Goal: Transaction & Acquisition: Download file/media

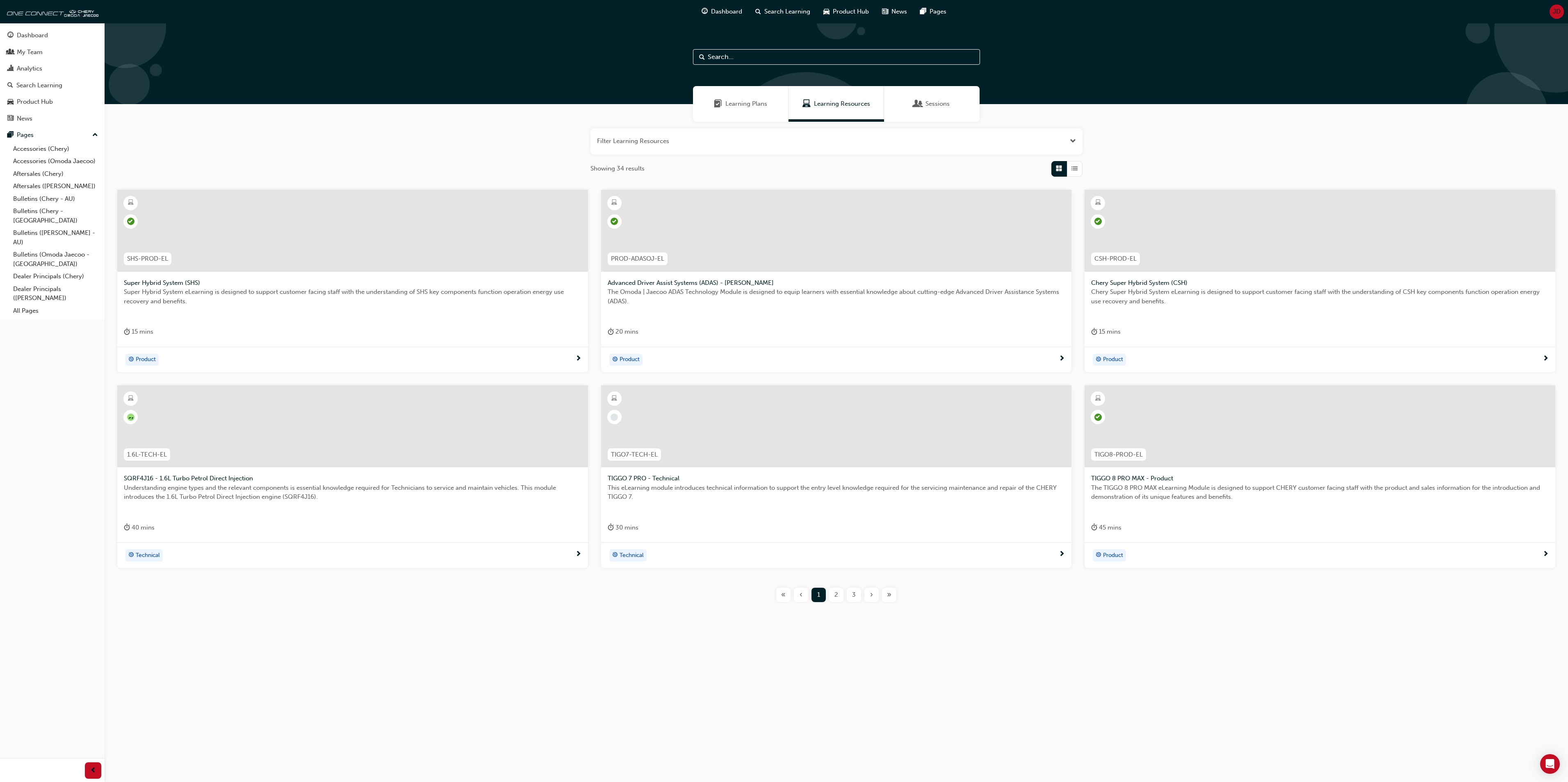
drag, startPoint x: 907, startPoint y: 673, endPoint x: 902, endPoint y: 669, distance: 6.4
click at [904, 670] on div "Learning Plans Learning Resources Sessions Filter Learning Resources Showing 34…" at bounding box center [784, 391] width 1568 height 782
click at [30, 68] on div "Analytics" at bounding box center [29, 68] width 25 height 9
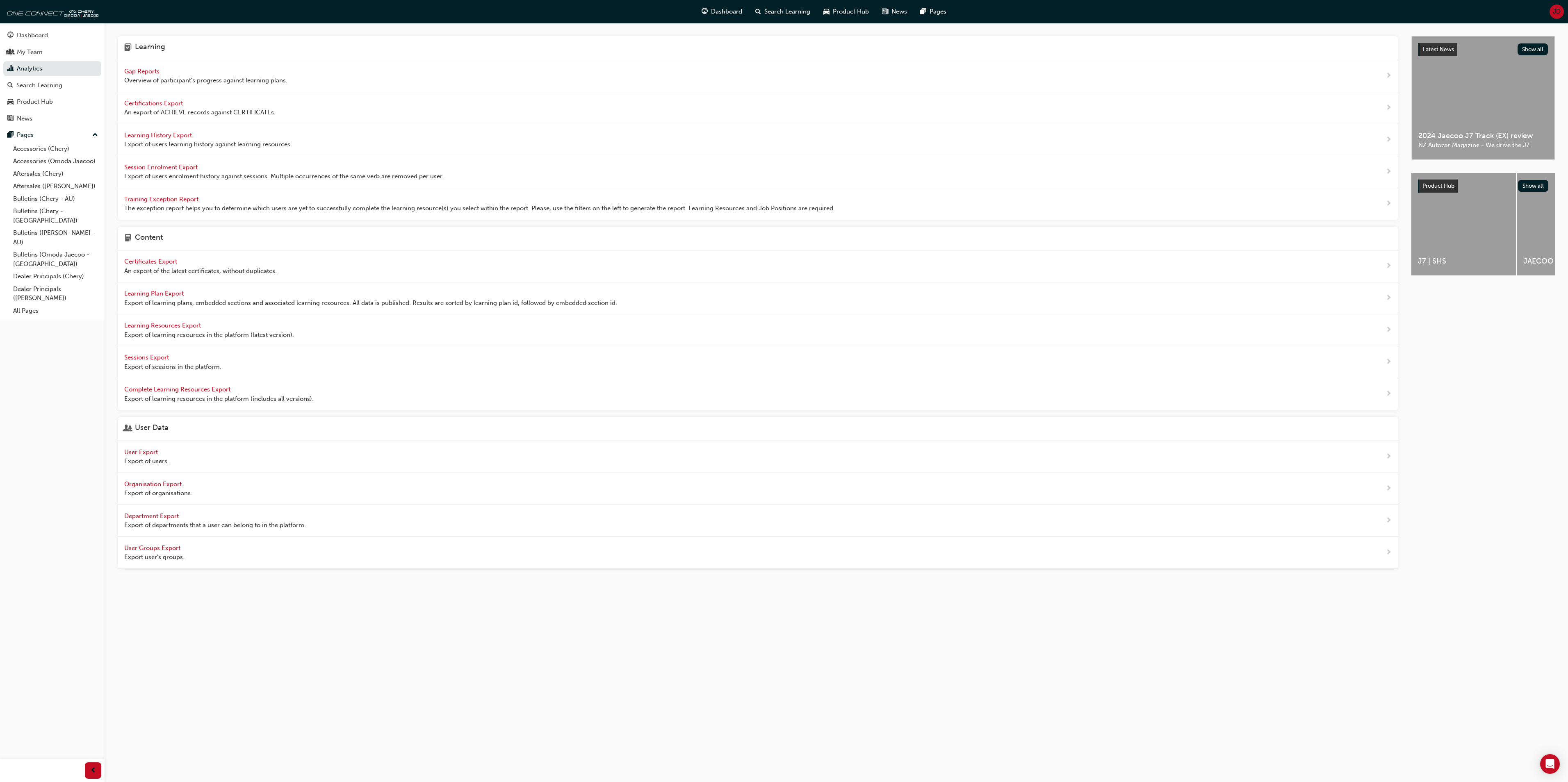
click at [156, 199] on span "Training Exception Report" at bounding box center [163, 199] width 76 height 8
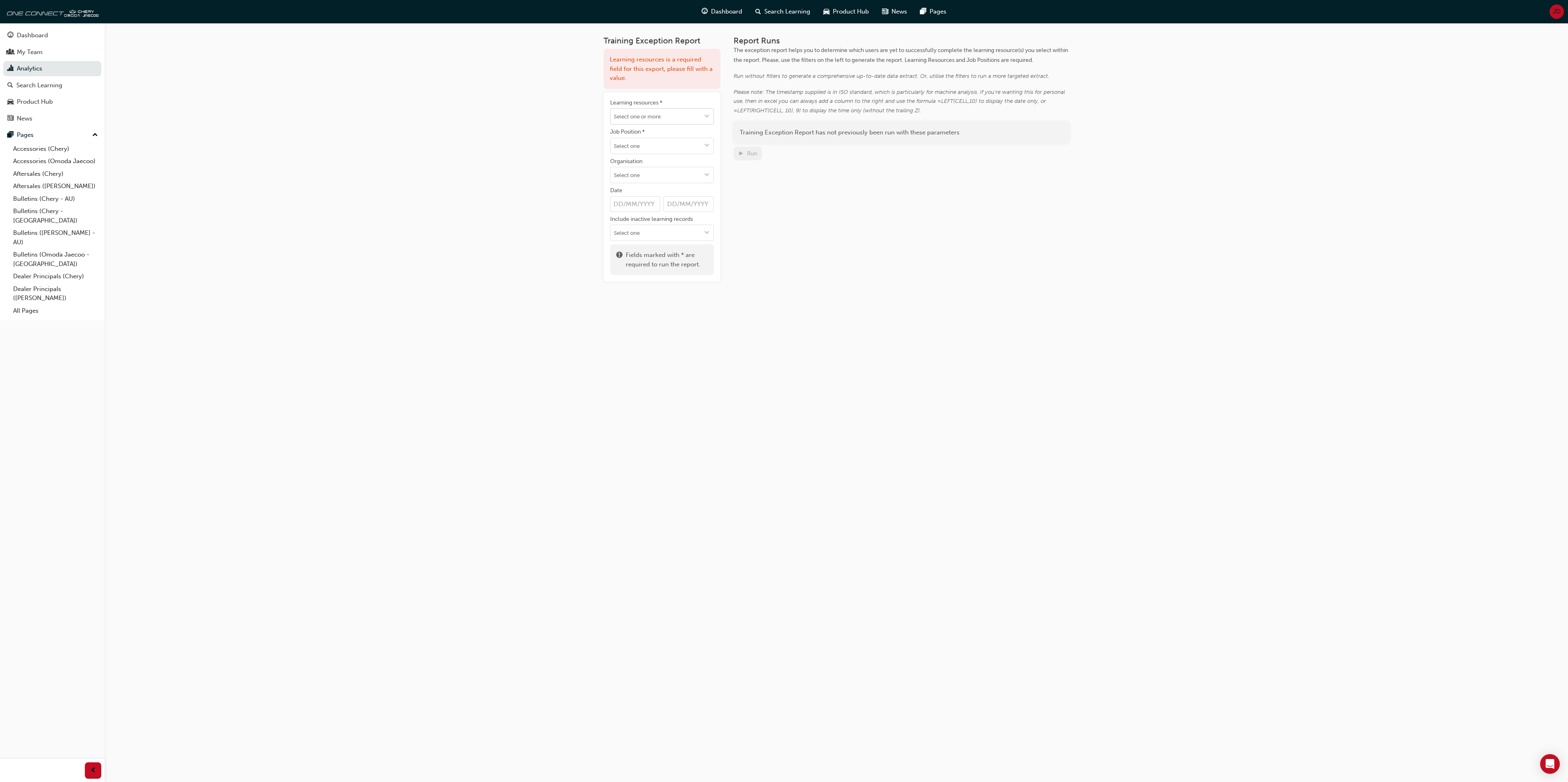
click at [706, 115] on span "down-icon" at bounding box center [707, 117] width 6 height 7
click at [787, 228] on div "Report Runs The exception report helps you to determine which users are yet to …" at bounding box center [902, 158] width 336 height 245
click at [706, 145] on span "down-icon" at bounding box center [707, 146] width 6 height 7
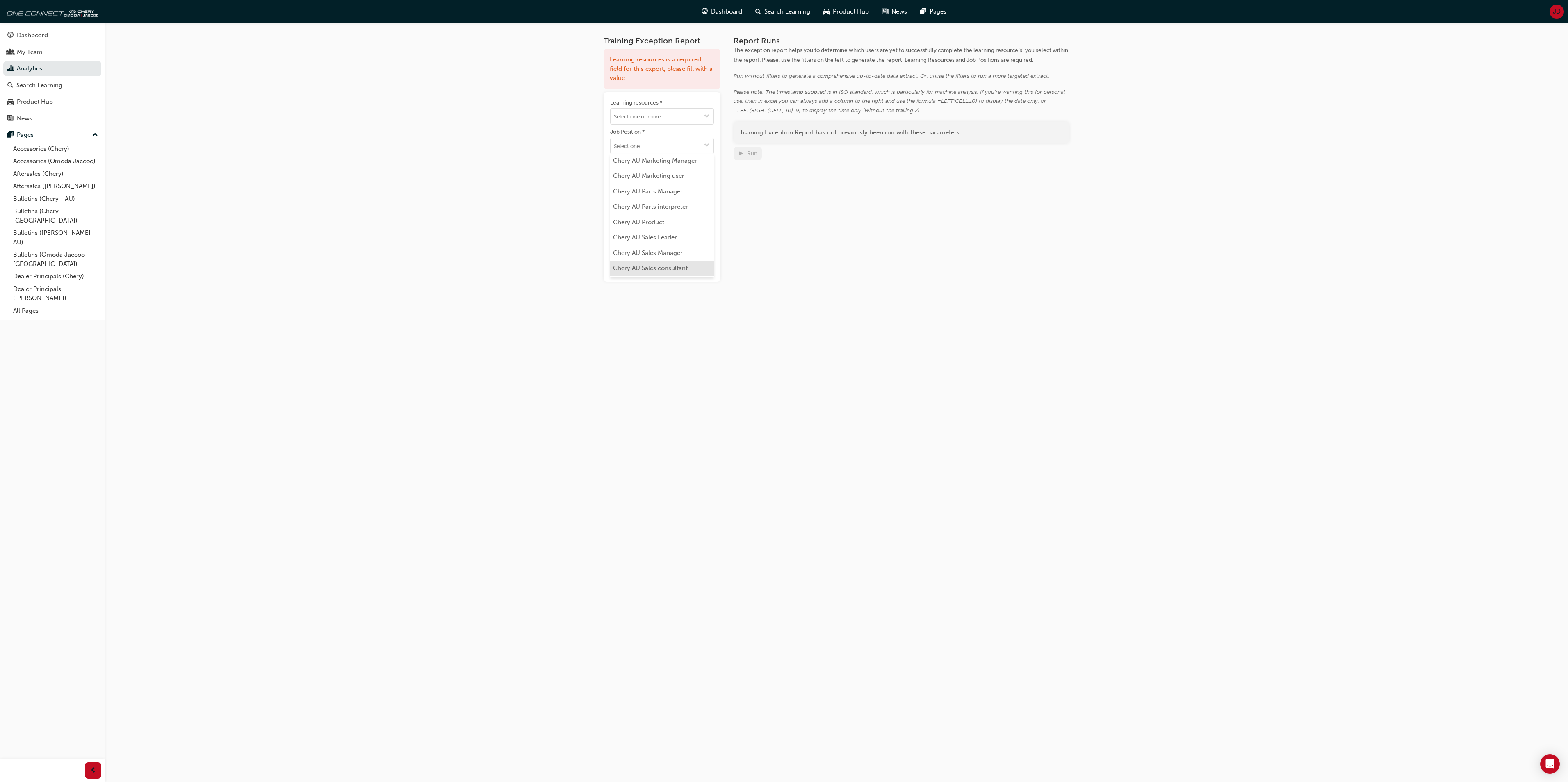
click at [677, 269] on li "Chery AU Sales consultant" at bounding box center [662, 268] width 104 height 16
click at [705, 115] on span "down-icon" at bounding box center [707, 117] width 6 height 7
click at [650, 115] on input "Learning resources * No results, type at least 1 character of title or code" at bounding box center [662, 116] width 103 height 16
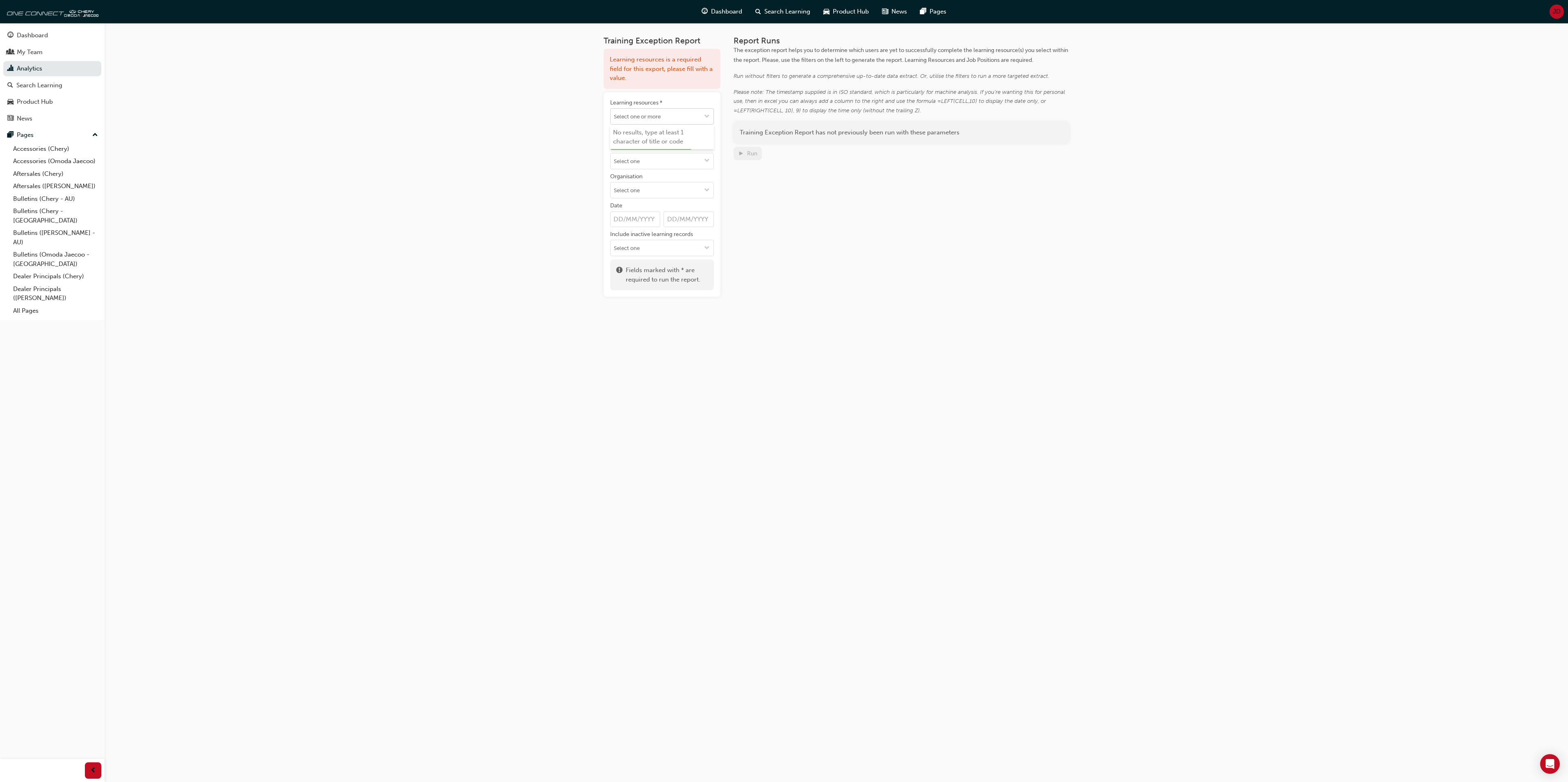
click at [703, 113] on button "Learning resources * No results, type at least 1 character of title or code" at bounding box center [707, 116] width 13 height 16
click at [628, 114] on input "Learning resources * No results, type at least 1 character of title or code" at bounding box center [662, 116] width 103 height 16
click at [627, 117] on input "Pro" at bounding box center [662, 116] width 103 height 16
type input "P"
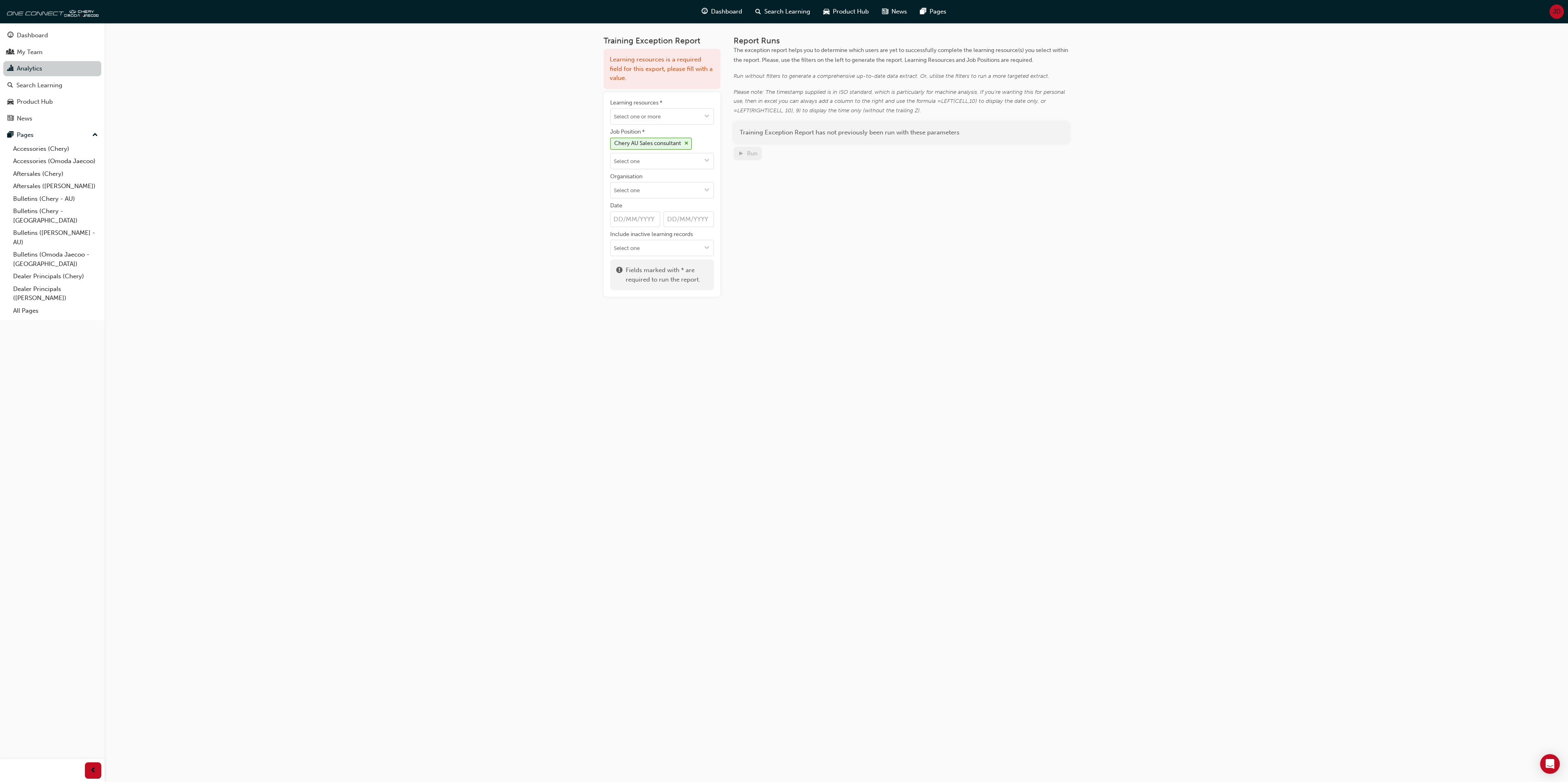
click at [43, 65] on link "Analytics" at bounding box center [52, 68] width 98 height 15
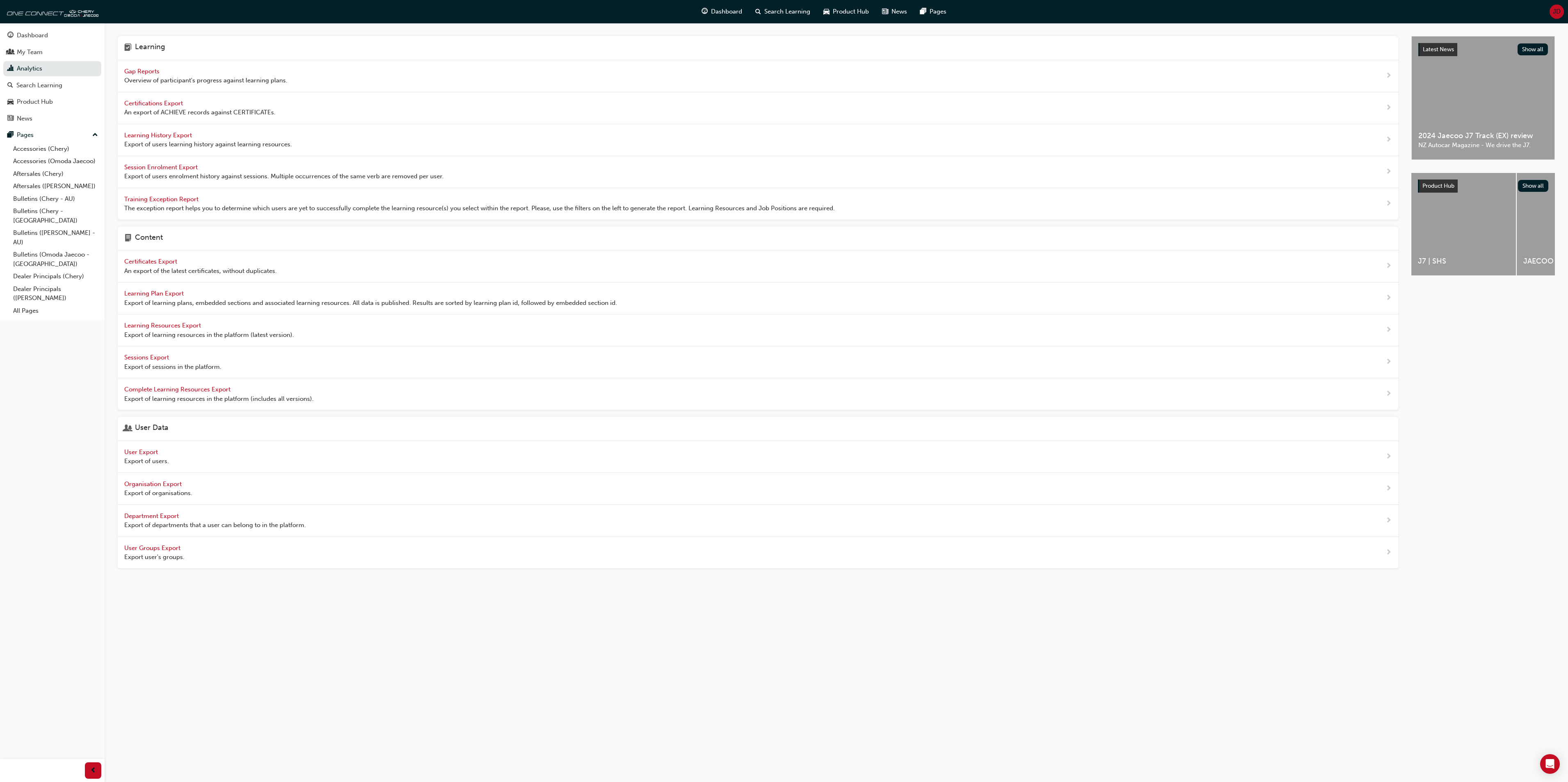
click at [149, 456] on span "User Export" at bounding box center [142, 452] width 35 height 8
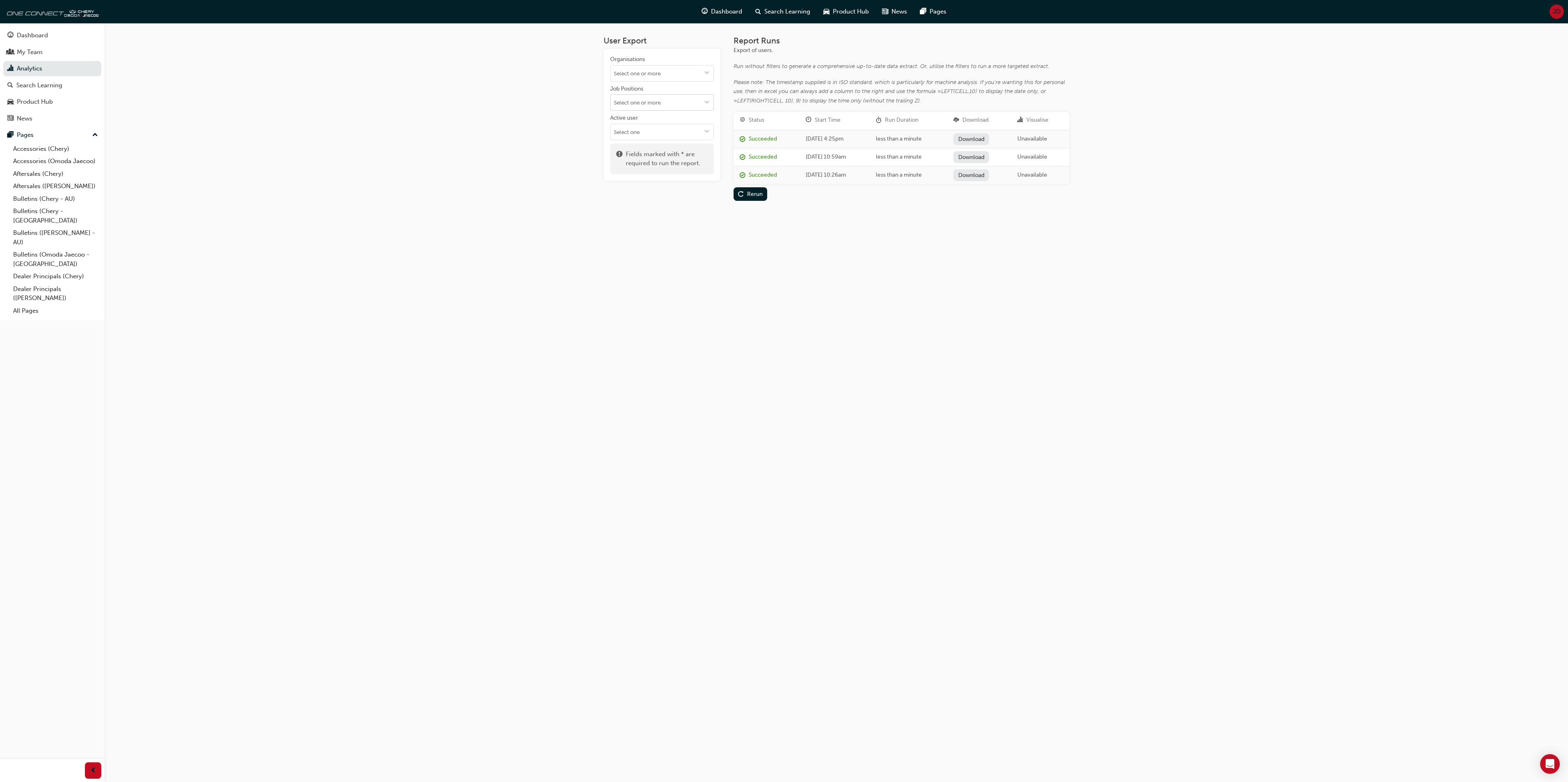
click at [704, 101] on span "down-icon" at bounding box center [707, 102] width 6 height 7
click at [672, 223] on li "Chery AU Sales consultant" at bounding box center [662, 225] width 104 height 16
click at [749, 140] on div "Run" at bounding box center [747, 143] width 19 height 8
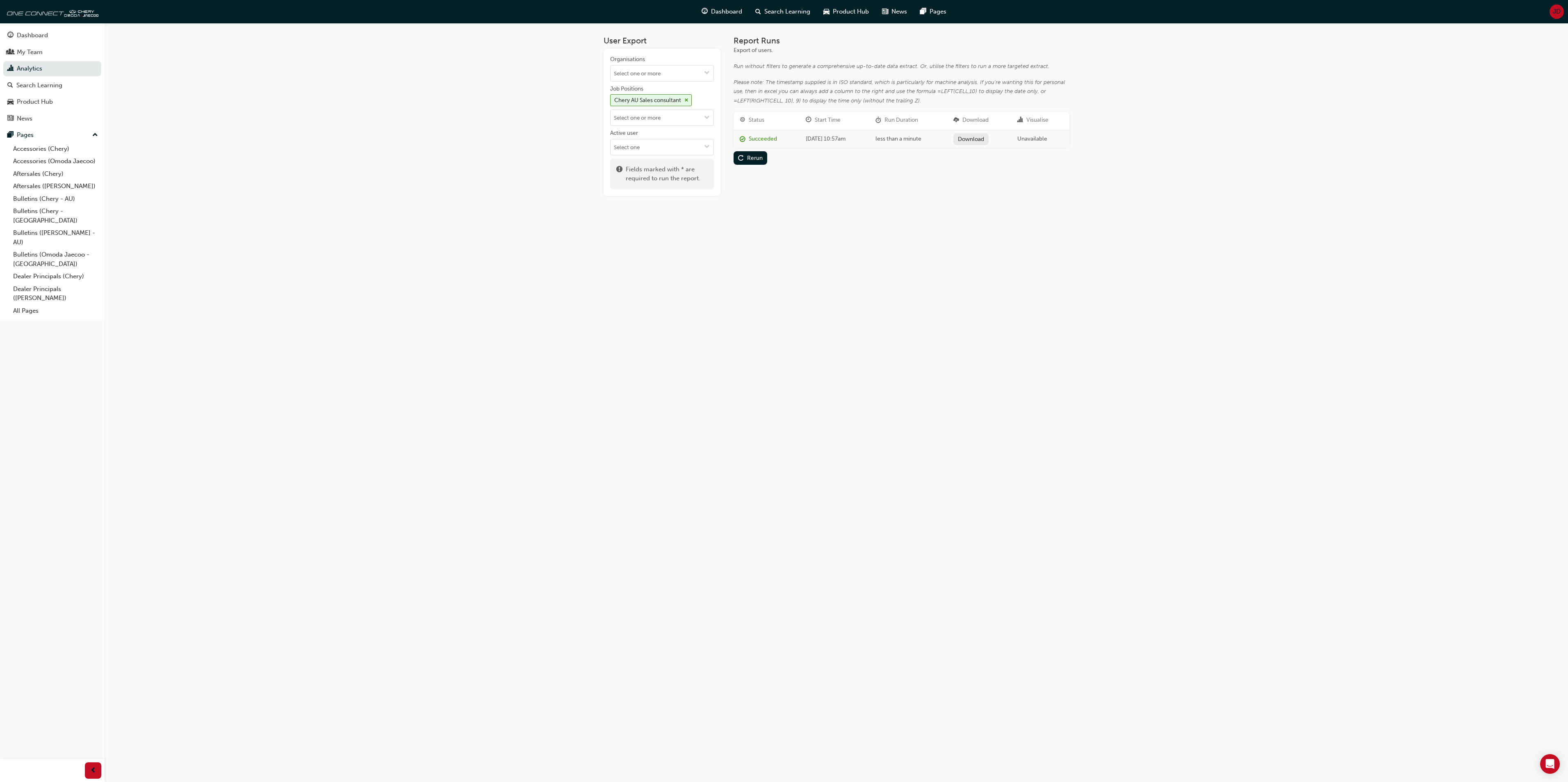
click at [983, 137] on link "Download" at bounding box center [971, 139] width 36 height 12
click at [688, 99] on span "cross-icon" at bounding box center [686, 100] width 4 height 5
click at [707, 101] on span "down-icon" at bounding box center [707, 102] width 6 height 7
click at [662, 182] on li "Chery AU Fleet Sales Consultant" at bounding box center [662, 180] width 104 height 16
click at [752, 142] on div "Run" at bounding box center [751, 143] width 10 height 7
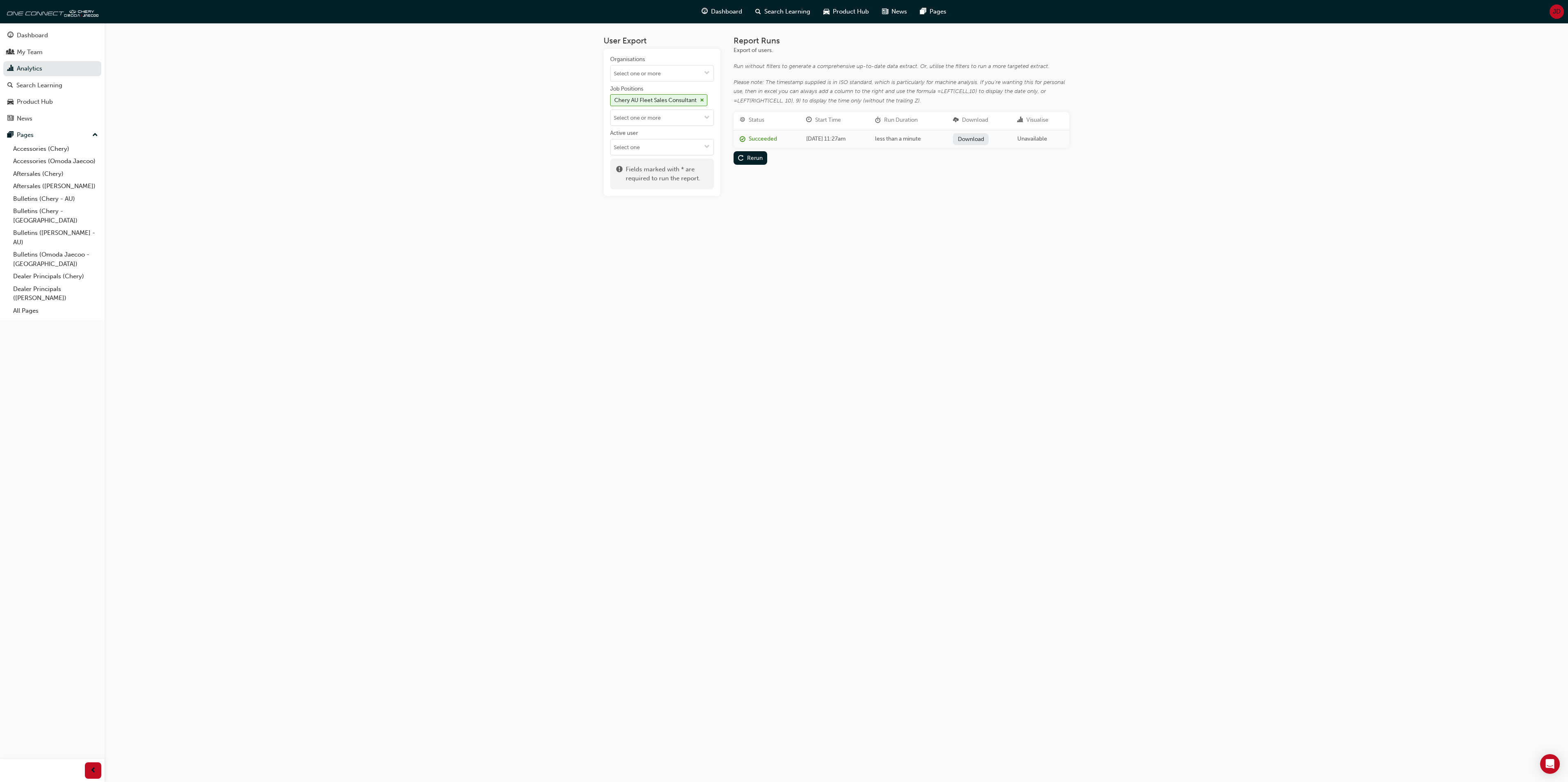
click at [985, 136] on link "Download" at bounding box center [970, 139] width 36 height 12
click at [700, 99] on span "cross-icon" at bounding box center [701, 100] width 4 height 5
click at [690, 102] on input "Job Positions" at bounding box center [662, 102] width 103 height 16
click at [669, 203] on li "Chery AU Fleet Sales Manager" at bounding box center [662, 195] width 104 height 16
click at [753, 143] on div "Run" at bounding box center [751, 143] width 10 height 7
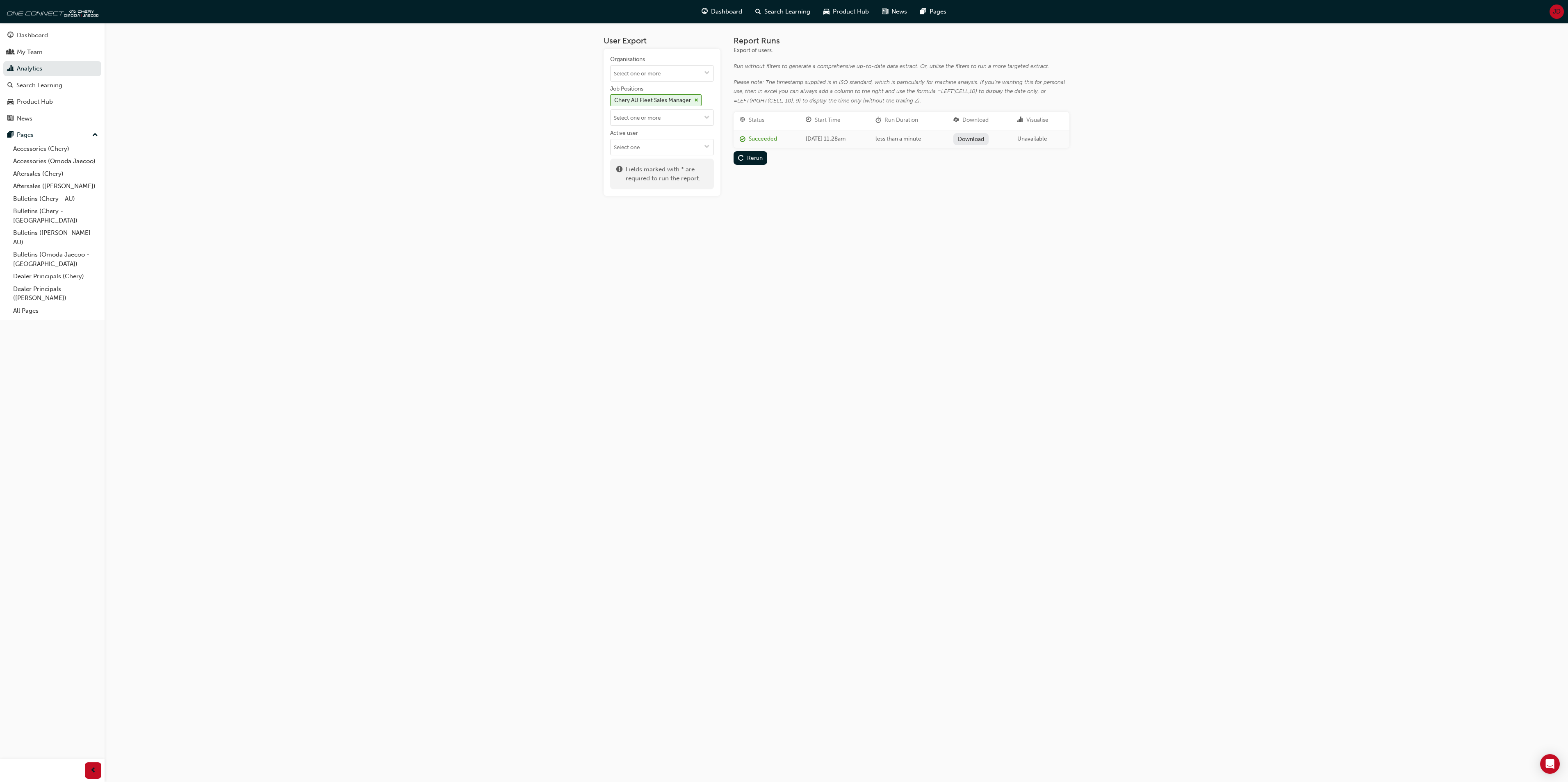
click at [988, 135] on link "Download" at bounding box center [971, 139] width 36 height 12
click at [698, 97] on div "Chery AU Fleet Sales Manager" at bounding box center [656, 100] width 92 height 12
click at [704, 101] on span "down-icon" at bounding box center [707, 102] width 6 height 7
click at [672, 213] on li "Chery AU Sales Manager" at bounding box center [662, 210] width 104 height 16
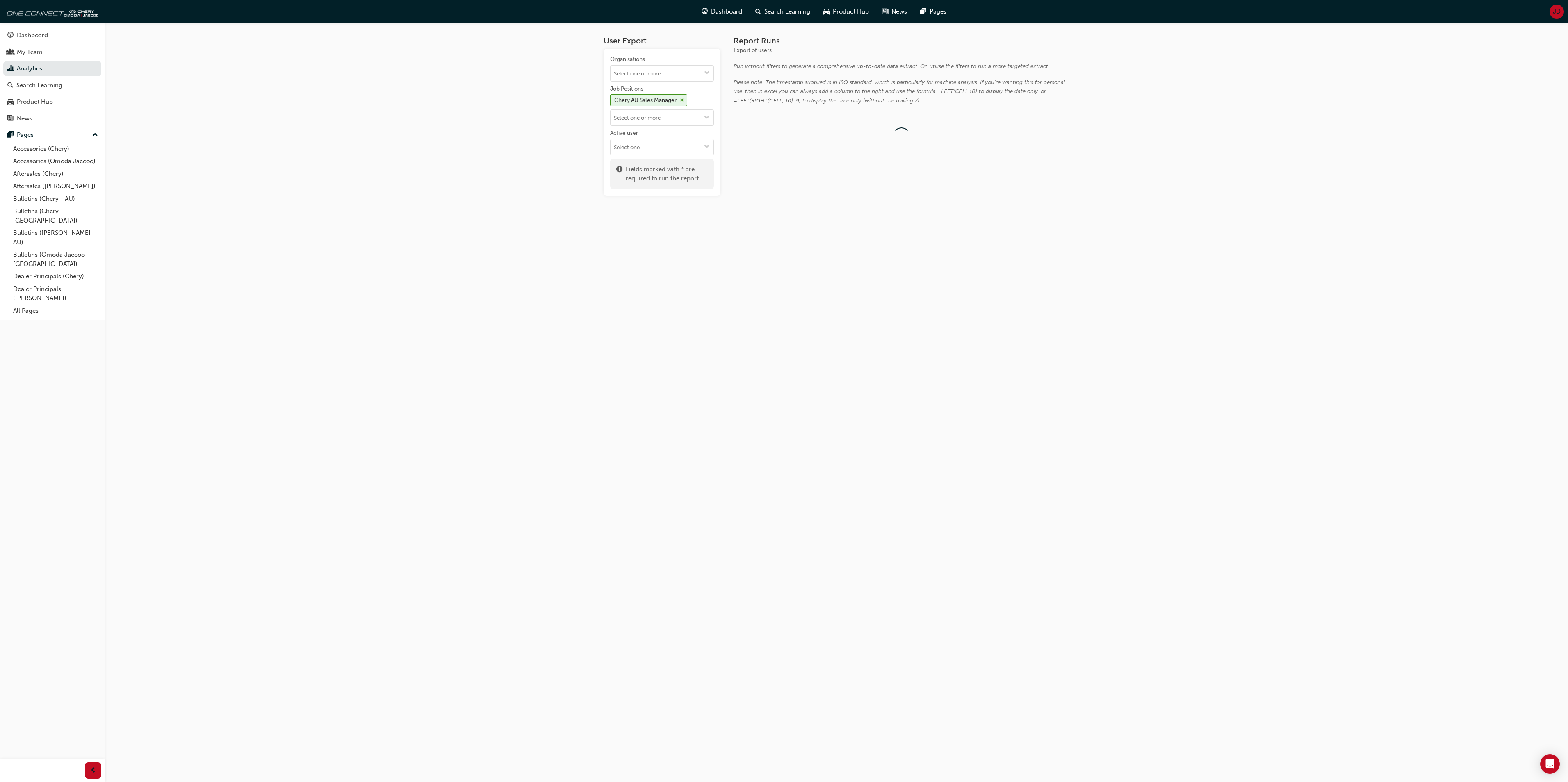
scroll to position [0, 0]
click at [749, 142] on div "Run" at bounding box center [751, 143] width 10 height 7
click at [988, 137] on link "Download" at bounding box center [971, 139] width 36 height 12
click at [24, 68] on link "Analytics" at bounding box center [52, 68] width 98 height 15
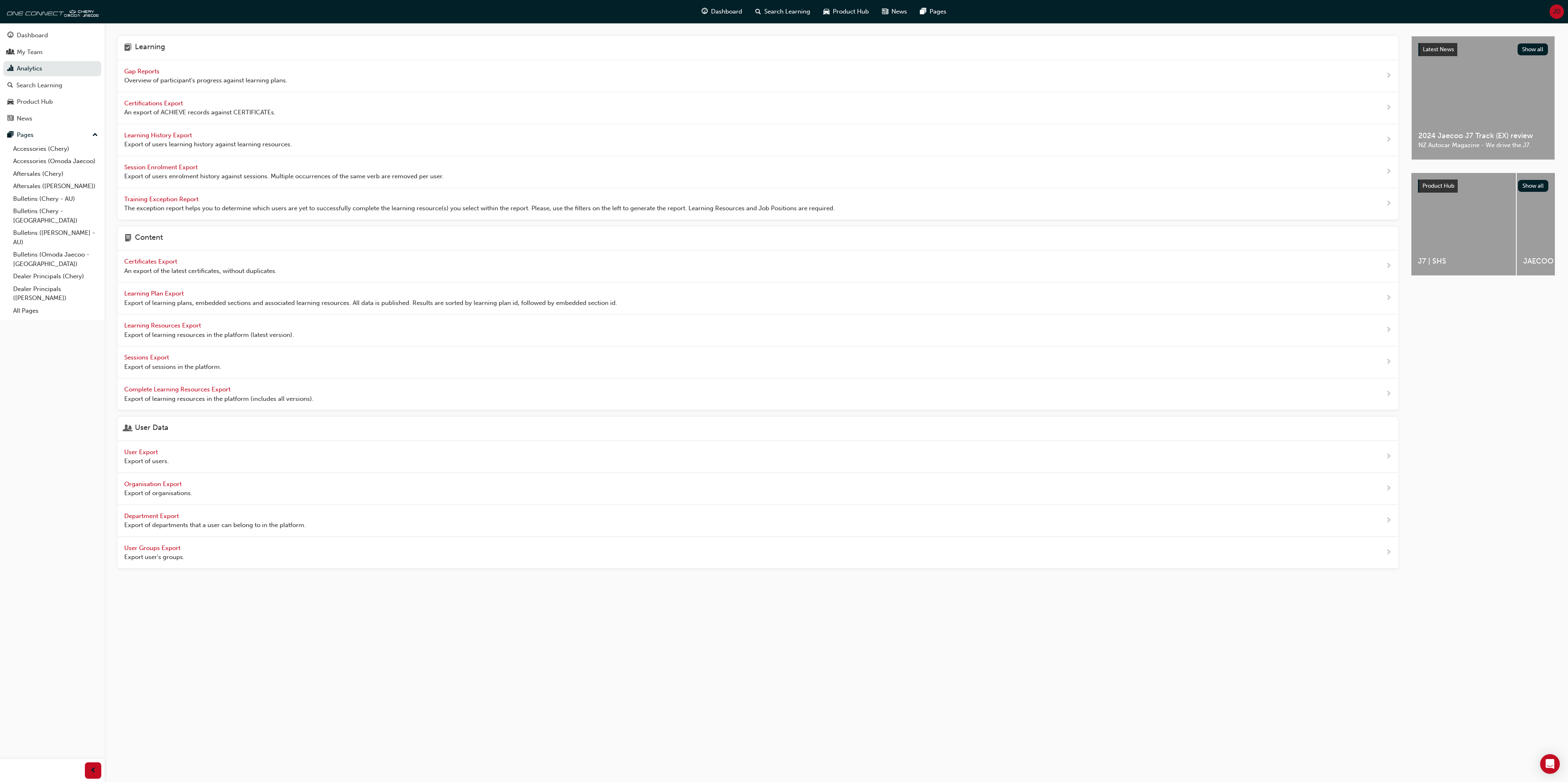
click at [167, 134] on span "Learning History Export" at bounding box center [159, 135] width 69 height 8
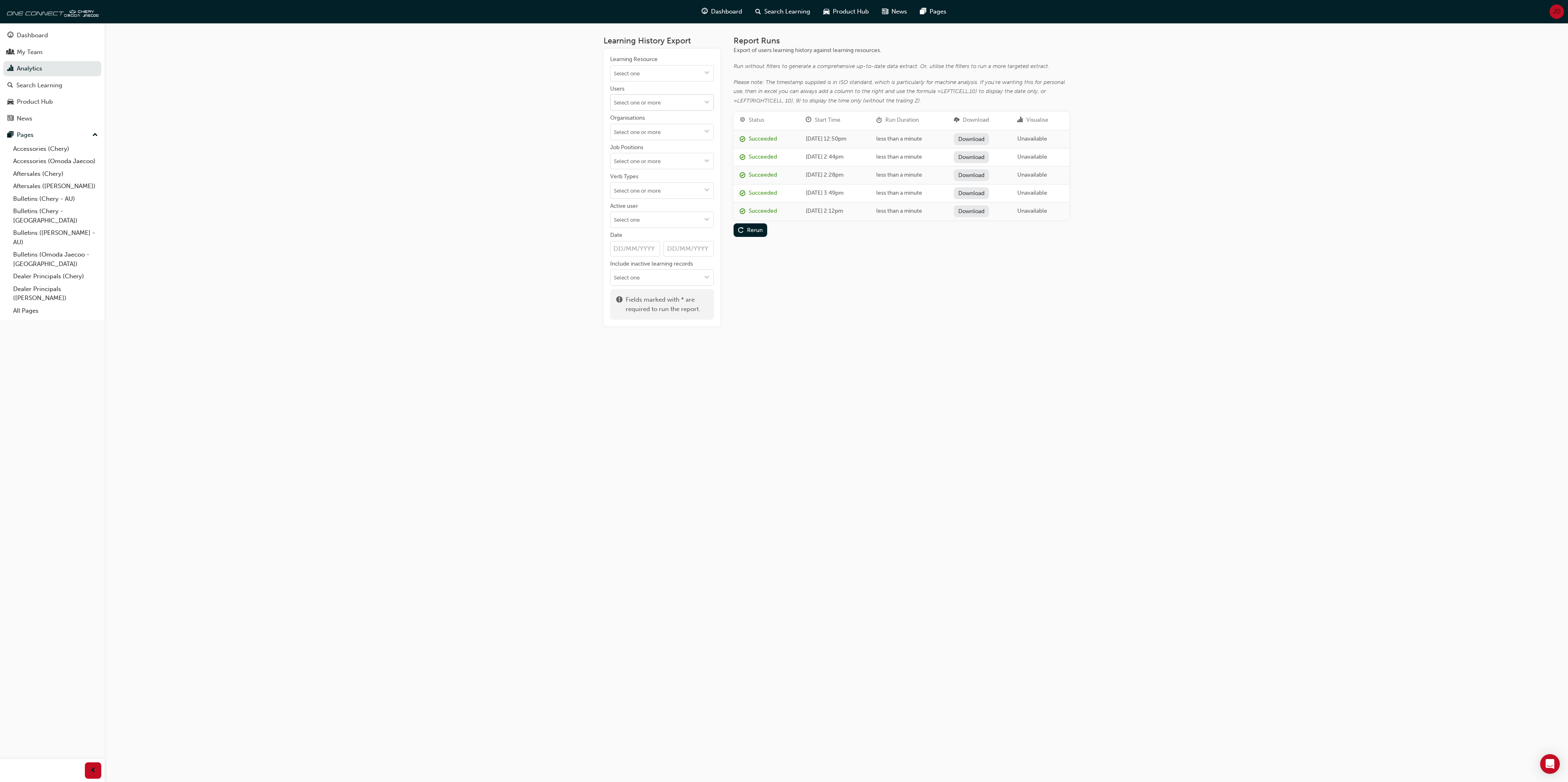
click at [706, 105] on span "down-icon" at bounding box center [707, 102] width 6 height 7
click at [509, 166] on div "Learning History Export Learning Resource Users No results, type at least 2 cha…" at bounding box center [784, 391] width 1568 height 782
click at [627, 163] on input "Job Positions" at bounding box center [662, 161] width 103 height 16
click at [659, 269] on li "Chery AU Sales Manager" at bounding box center [662, 268] width 104 height 16
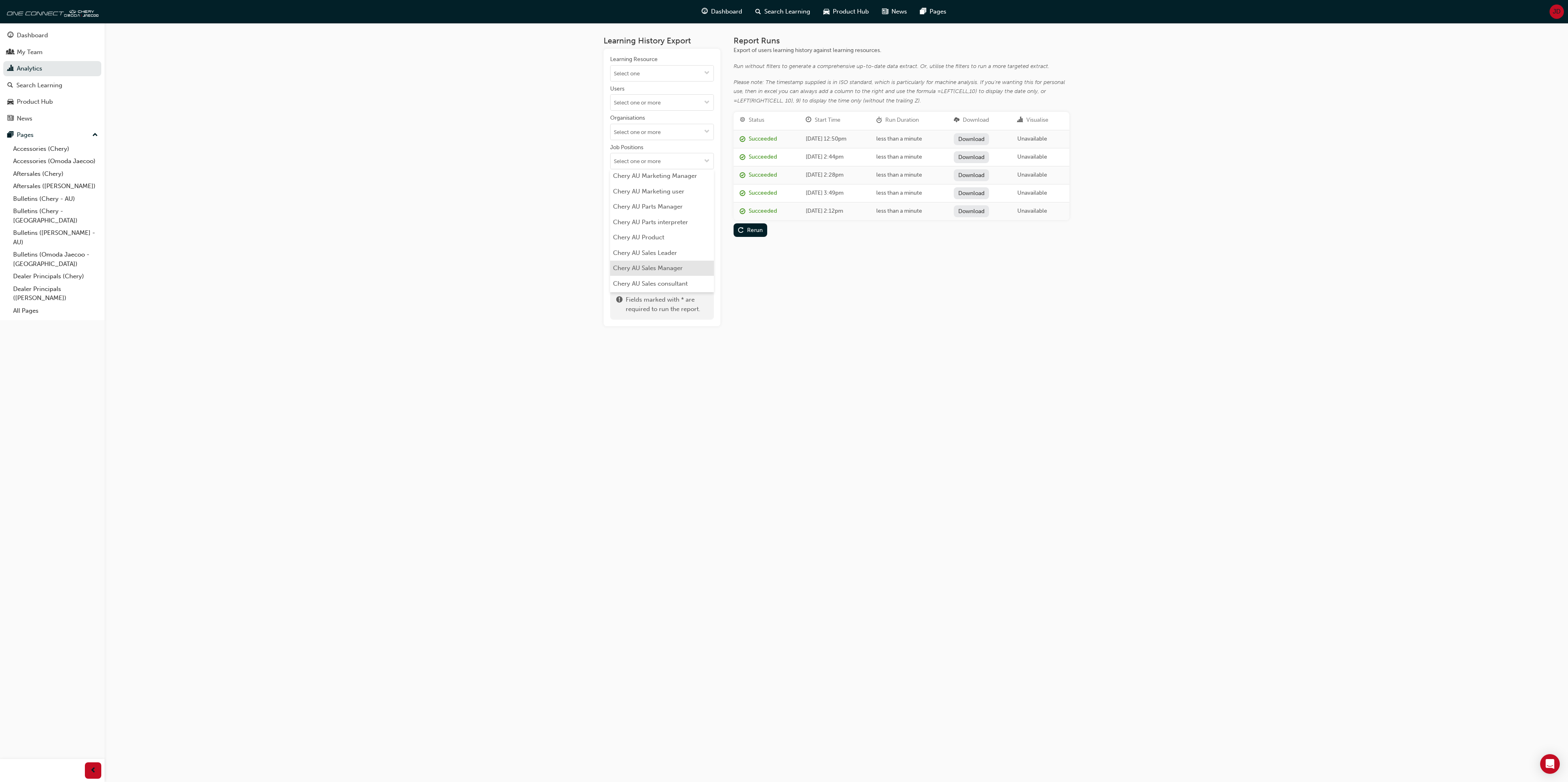
scroll to position [0, 0]
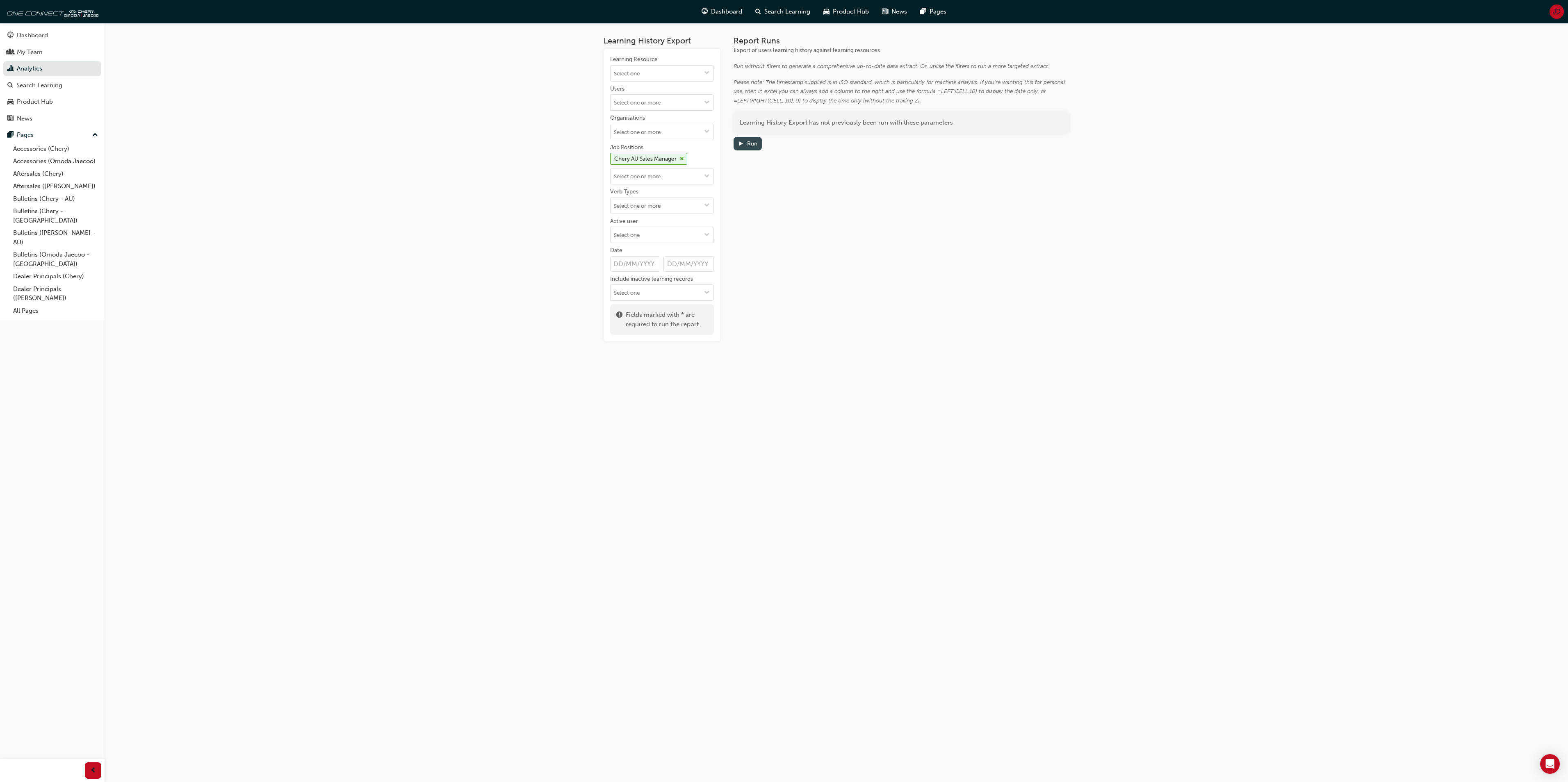
click at [748, 143] on div "Run" at bounding box center [751, 143] width 10 height 7
click at [984, 137] on link "Download" at bounding box center [970, 139] width 36 height 12
click at [683, 158] on span "cross-icon" at bounding box center [681, 159] width 4 height 5
click at [699, 163] on input "Job Positions" at bounding box center [662, 161] width 103 height 16
click at [656, 240] on li "Chery AU Fleet Sales Consultant" at bounding box center [662, 238] width 104 height 16
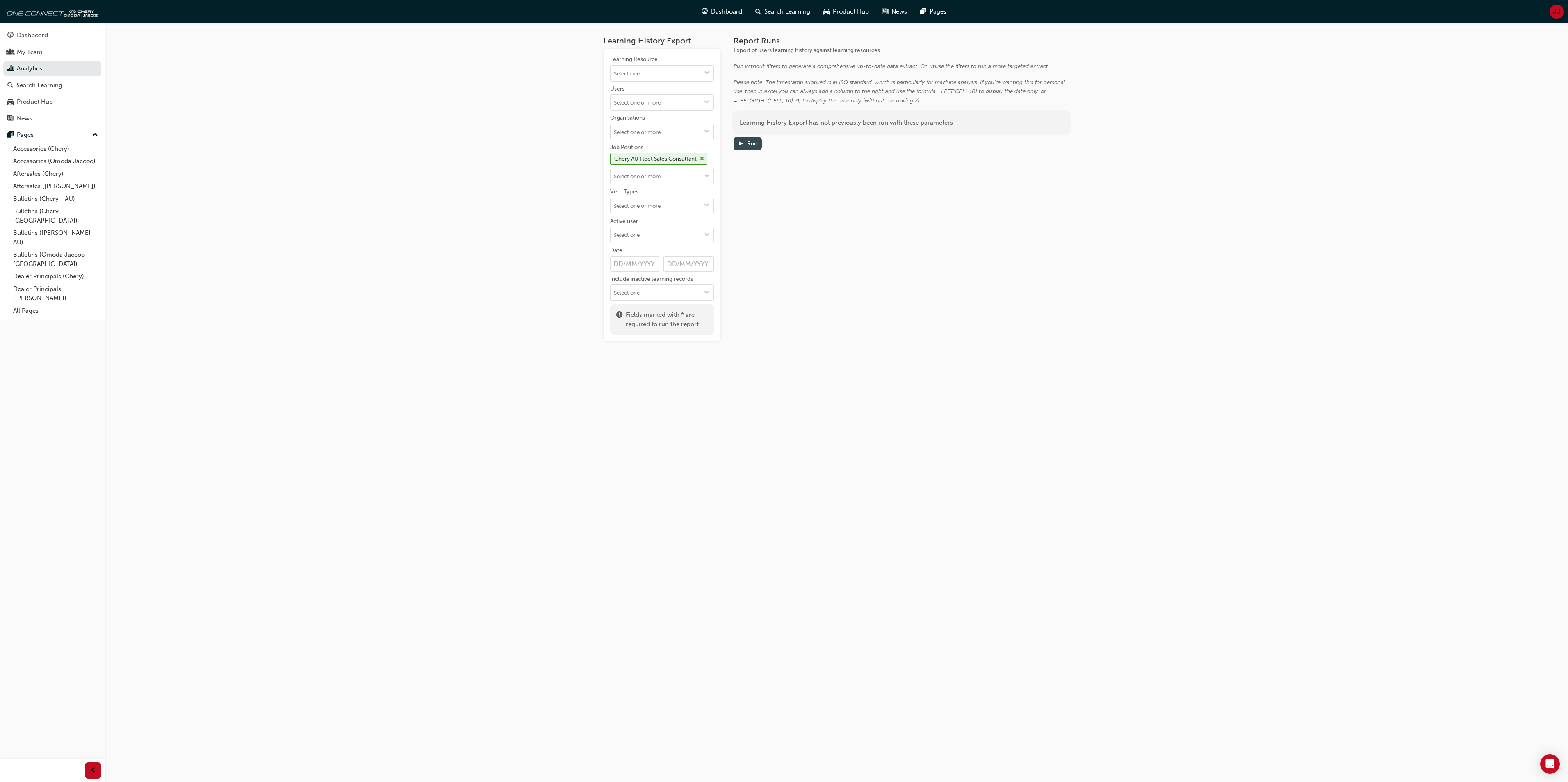
click at [749, 142] on div "Run" at bounding box center [751, 143] width 10 height 7
click at [988, 138] on link "Download" at bounding box center [971, 139] width 36 height 12
click at [701, 157] on div "Chery AU Fleet Sales Consultant" at bounding box center [659, 159] width 97 height 12
click at [704, 163] on span "down-icon" at bounding box center [707, 161] width 6 height 7
click at [672, 262] on li "Chery AU Fleet Sales Manager" at bounding box center [662, 254] width 104 height 16
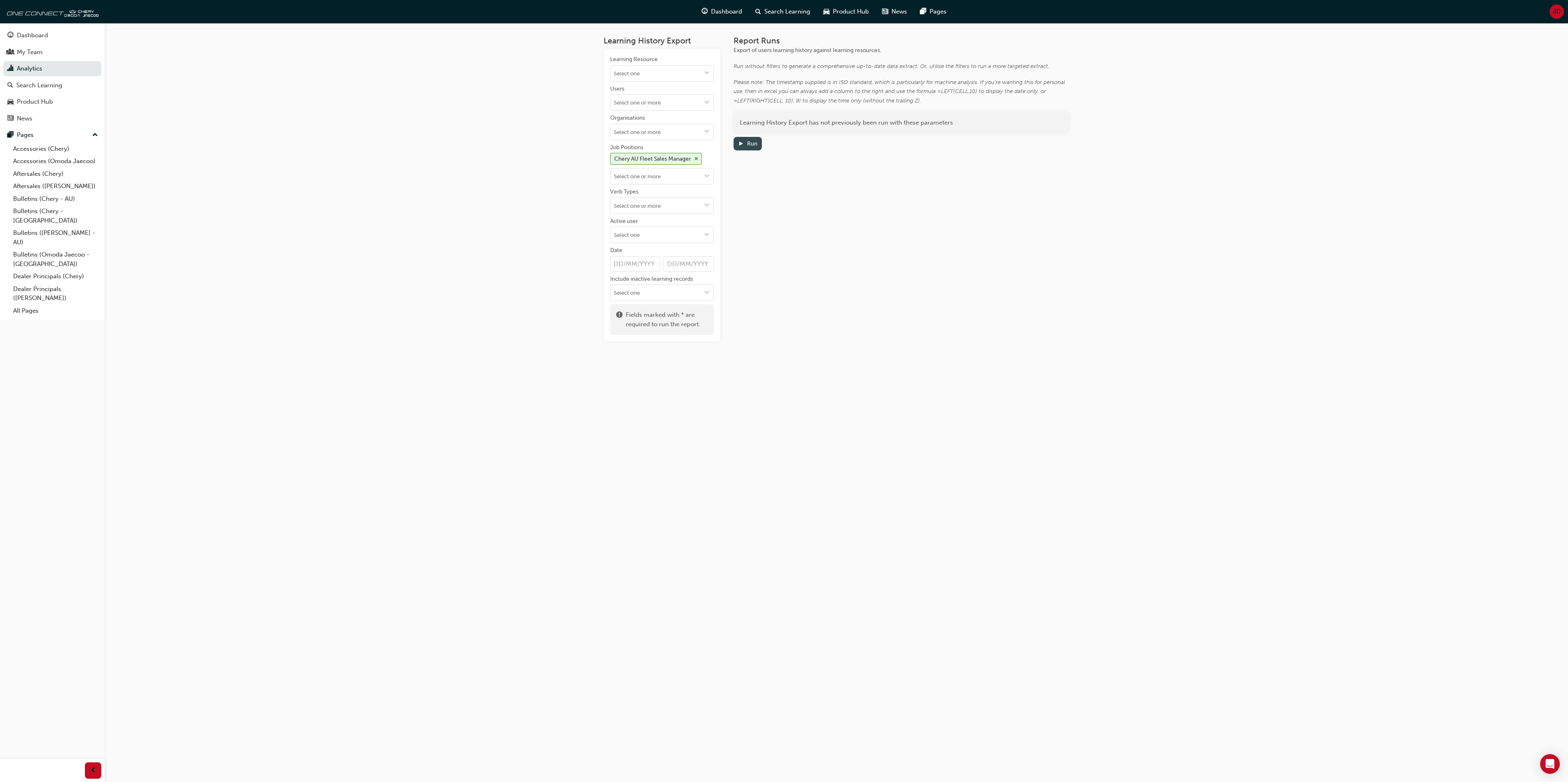
click at [744, 140] on div "Run" at bounding box center [747, 143] width 19 height 8
click at [988, 140] on link "Download" at bounding box center [970, 139] width 36 height 12
click at [1159, 456] on div "Learning History Export Learning Resource Users Organisations Job Positions Che…" at bounding box center [784, 391] width 1568 height 782
